Goal: Communication & Community: Answer question/provide support

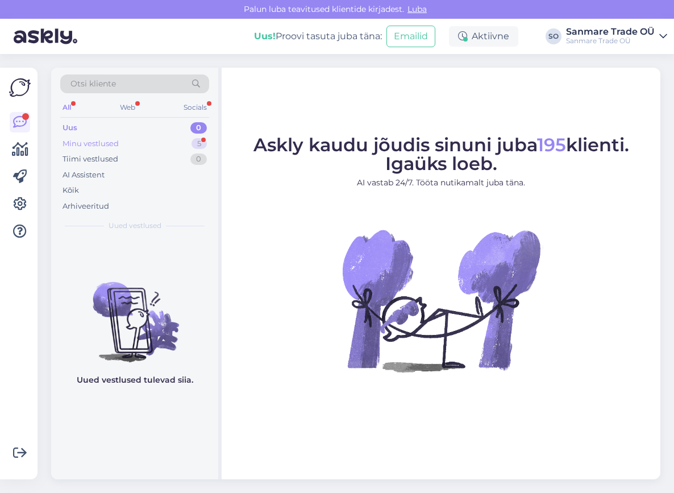
click at [81, 146] on div "Minu vestlused" at bounding box center [91, 143] width 56 height 11
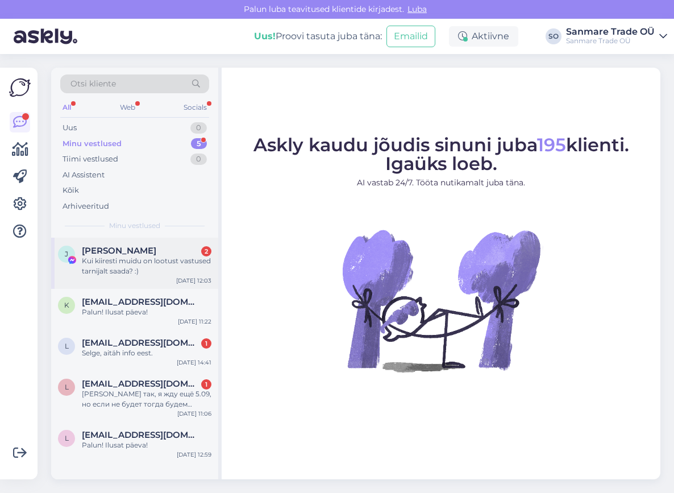
click at [114, 273] on div "Kui kiiresti muidu on lootust vastused tarnijalt saada? :)" at bounding box center [147, 266] width 130 height 20
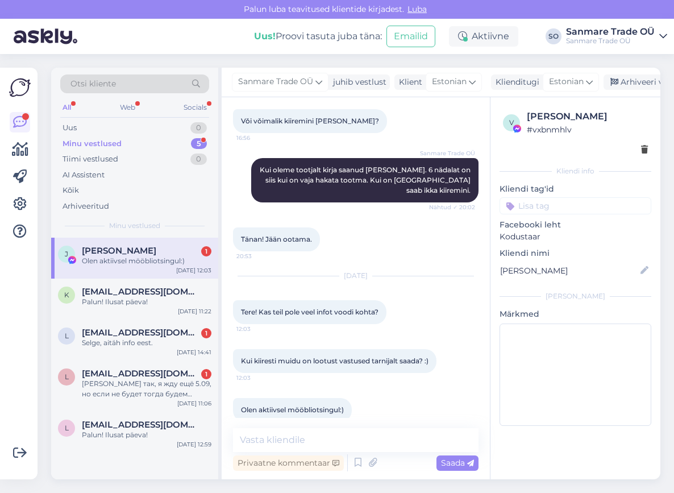
scroll to position [354, 0]
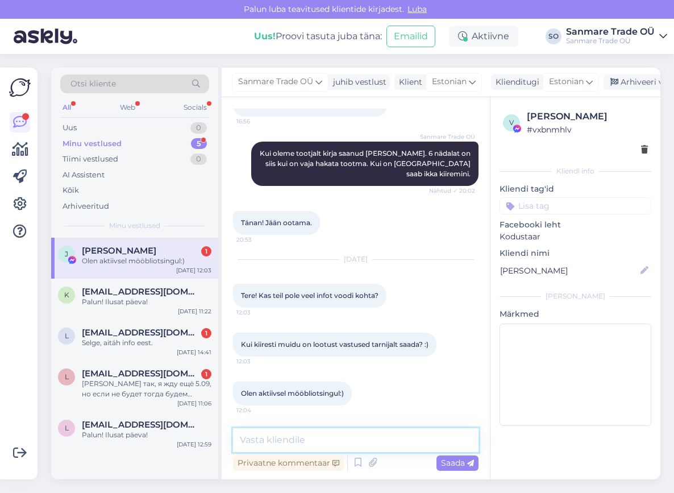
click at [312, 439] on textarea at bounding box center [356, 440] width 246 height 24
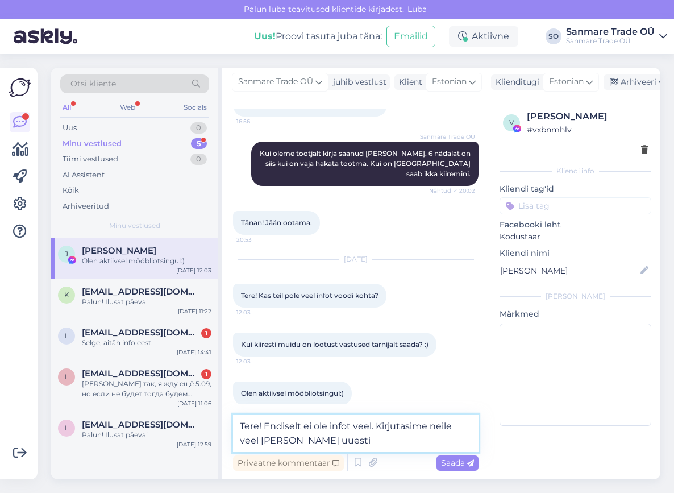
type textarea "Tere! Endiselt ei ole infot veel. Kirjutasime neile veel [PERSON_NAME] uuesti."
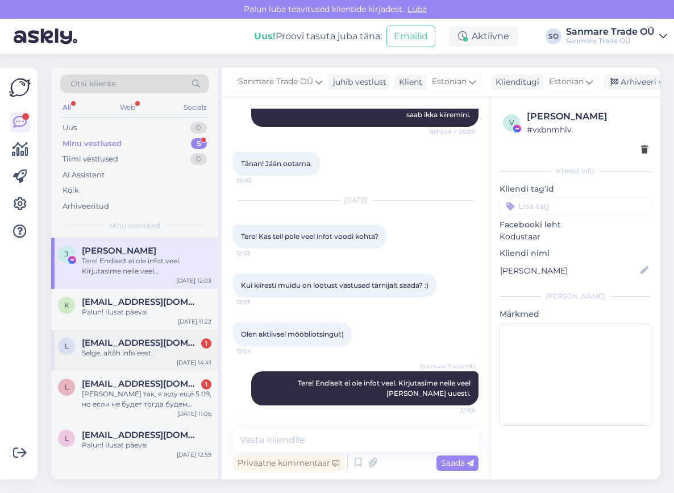
click at [112, 353] on div "Selge, aitäh info eest." at bounding box center [147, 353] width 130 height 10
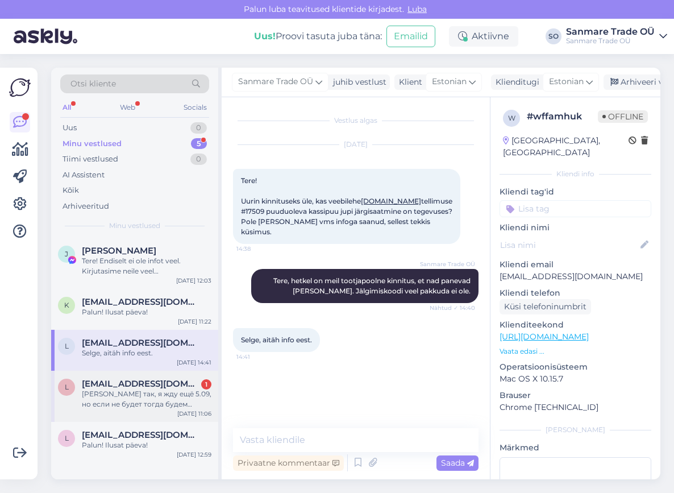
click at [117, 379] on span "[EMAIL_ADDRESS][DOMAIN_NAME]" at bounding box center [141, 384] width 118 height 10
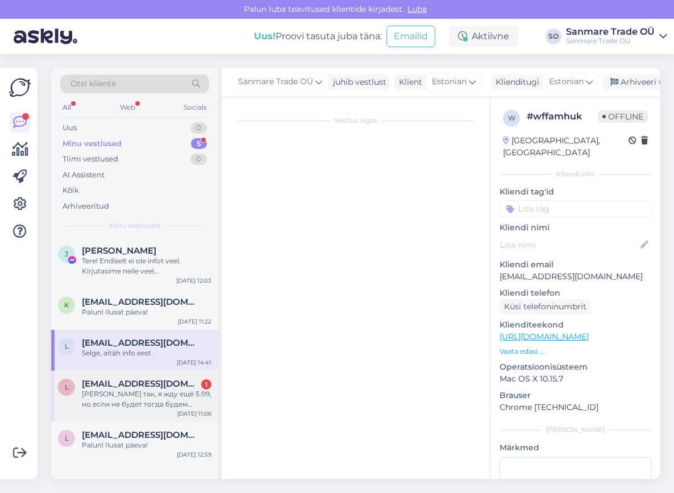
scroll to position [2418, 0]
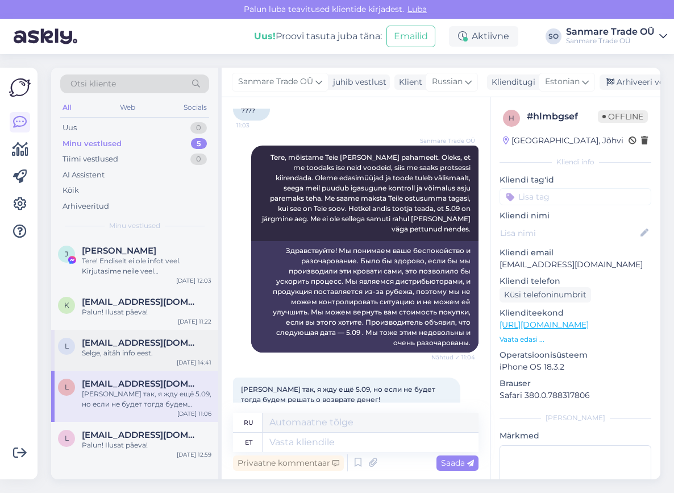
click at [113, 354] on div "Selge, aitäh info eest." at bounding box center [147, 353] width 130 height 10
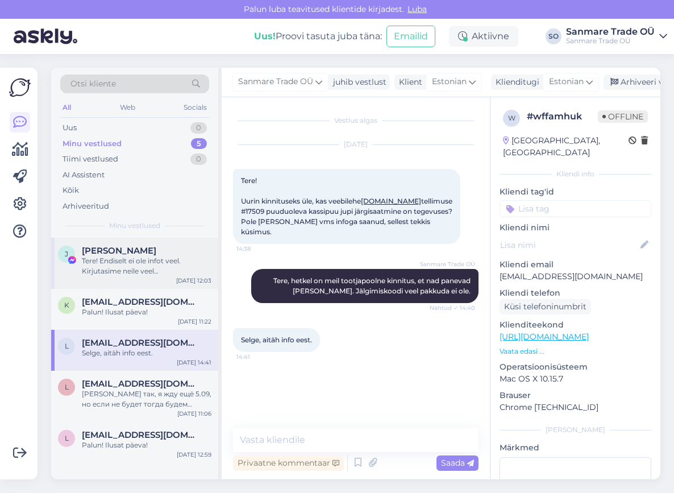
click at [125, 273] on div "Tere! Endiselt ei ole infot veel. Kirjutasime neile veel [PERSON_NAME] uuesti." at bounding box center [147, 266] width 130 height 20
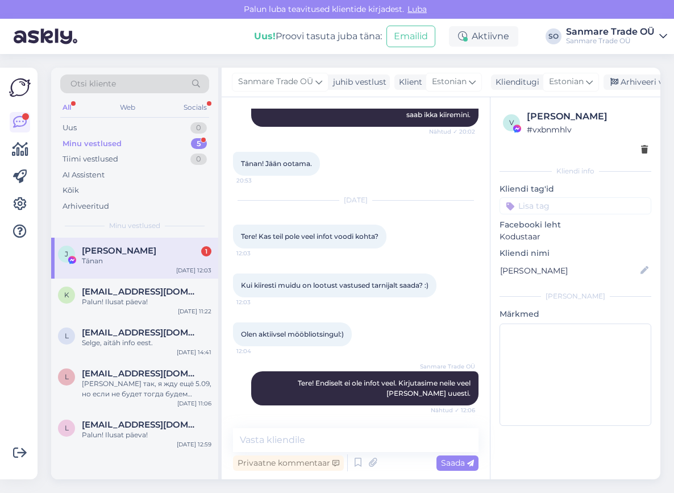
scroll to position [462, 0]
